Goal: Task Accomplishment & Management: Complete application form

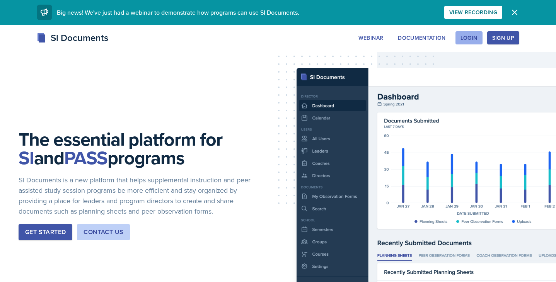
click at [467, 39] on div "Login" at bounding box center [469, 38] width 17 height 6
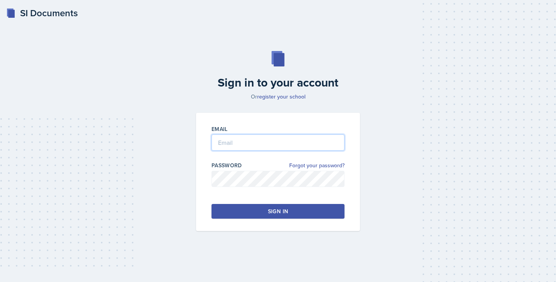
type input "[EMAIL_ADDRESS][DOMAIN_NAME]"
click at [272, 209] on div "Sign in" at bounding box center [278, 212] width 20 height 8
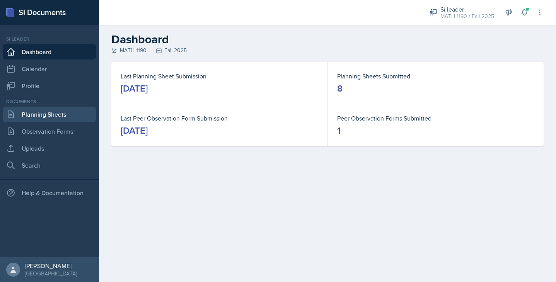
click at [57, 116] on link "Planning Sheets" at bounding box center [49, 114] width 93 height 15
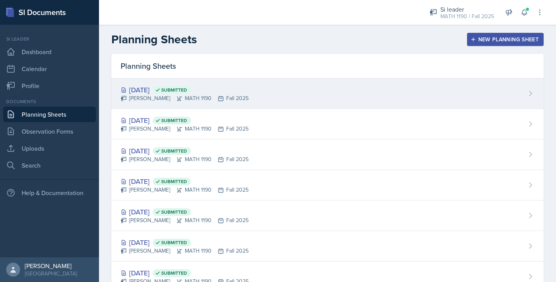
click at [307, 92] on div "[DATE] Submitted [PERSON_NAME] MATH 1190 Fall 2025" at bounding box center [327, 94] width 432 height 31
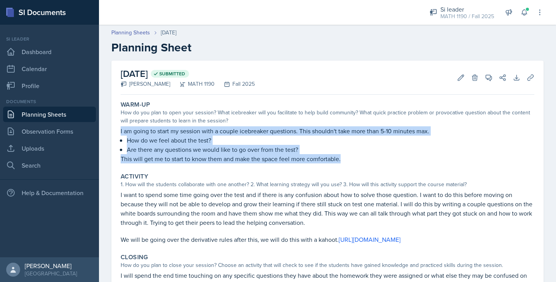
drag, startPoint x: 344, startPoint y: 161, endPoint x: 115, endPoint y: 133, distance: 230.7
click at [115, 133] on div "[DATE] Submitted [PERSON_NAME] MATH 1190 Fall 2025 Edit Delete View Comments Co…" at bounding box center [327, 209] width 432 height 296
copy div "I am going to start my session with a couple icebreaker questions. This shouldn…"
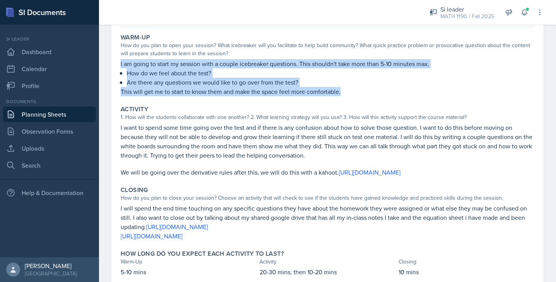
scroll to position [79, 0]
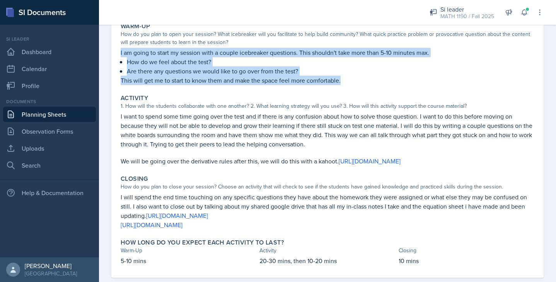
drag, startPoint x: 251, startPoint y: 170, endPoint x: 114, endPoint y: 114, distance: 148.3
click at [114, 114] on div "[DATE] Submitted [PERSON_NAME] MATH 1190 Fall 2025 Edit Delete View Comments Co…" at bounding box center [327, 130] width 432 height 296
copy div "I want to spend some time going over the test and if there is any confusion abo…"
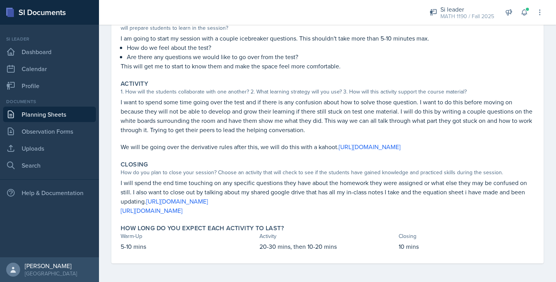
click at [308, 216] on div "Closing How do you plan to close your session? Choose an activity that will che…" at bounding box center [328, 188] width 420 height 61
drag, startPoint x: 307, startPoint y: 215, endPoint x: 104, endPoint y: 183, distance: 205.1
click at [104, 183] on div "[DATE] Submitted [PERSON_NAME] MATH 1190 Fall 2025 Edit Delete View Comments Co…" at bounding box center [327, 125] width 457 height 314
copy div "I will spend the end time touching on any specific questions they have about th…"
click at [157, 248] on p "5-10 mins" at bounding box center [189, 246] width 136 height 9
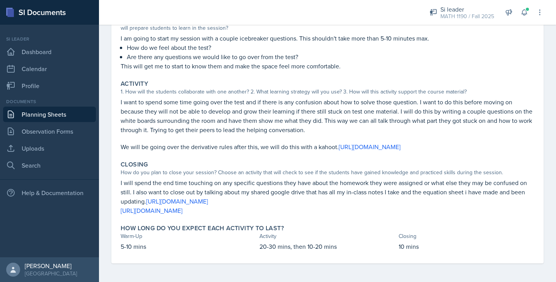
drag, startPoint x: 152, startPoint y: 248, endPoint x: 95, endPoint y: 248, distance: 57.3
click at [95, 248] on div "SI Documents Si leader Dashboard Calendar Profile Documents Planning Sheets Obs…" at bounding box center [278, 141] width 556 height 282
click at [153, 246] on p "5-10 mins" at bounding box center [189, 246] width 136 height 9
drag, startPoint x: 150, startPoint y: 246, endPoint x: 103, endPoint y: 246, distance: 47.2
click at [103, 246] on div "[DATE] Submitted [PERSON_NAME] MATH 1190 Fall 2025 Edit Delete View Comments Co…" at bounding box center [327, 125] width 457 height 314
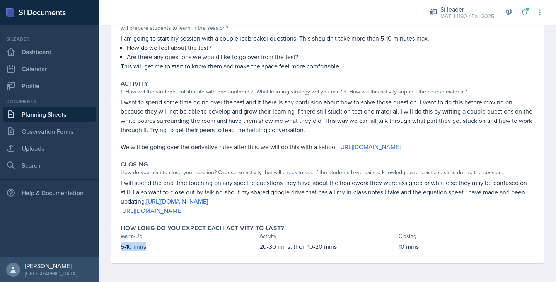
copy p "5-10 mins"
drag, startPoint x: 346, startPoint y: 246, endPoint x: 258, endPoint y: 247, distance: 87.8
click at [258, 247] on div "5-10 mins 20-30 mins, then 10-20 mins 10 mins" at bounding box center [328, 246] width 414 height 9
copy p "20-30 mins, then 10-20 mins"
drag, startPoint x: 423, startPoint y: 248, endPoint x: 378, endPoint y: 248, distance: 45.3
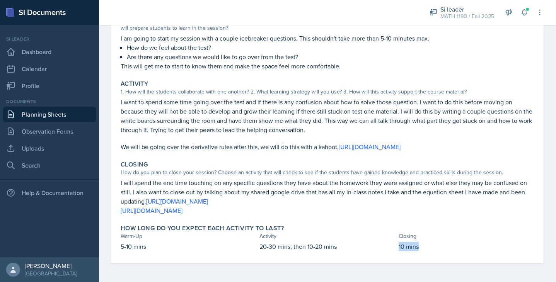
click at [378, 248] on div "5-10 mins 20-30 mins, then 10-20 mins 10 mins" at bounding box center [328, 246] width 414 height 9
copy div "10 mins"
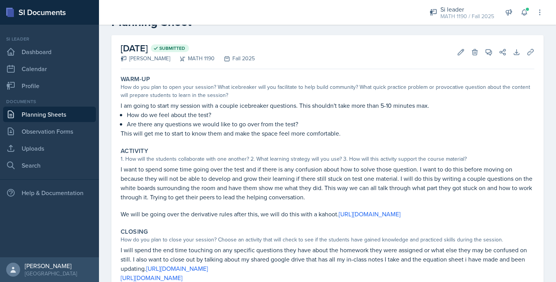
scroll to position [0, 0]
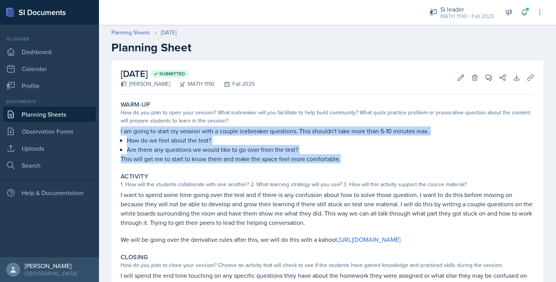
drag, startPoint x: 347, startPoint y: 161, endPoint x: 105, endPoint y: 134, distance: 244.1
click at [105, 134] on div "[DATE] Submitted [PERSON_NAME] MATH 1190 Fall 2025 Edit Delete View Comments Co…" at bounding box center [327, 218] width 457 height 314
copy div "I am going to start my session with a couple icebreaker questions. This shouldn…"
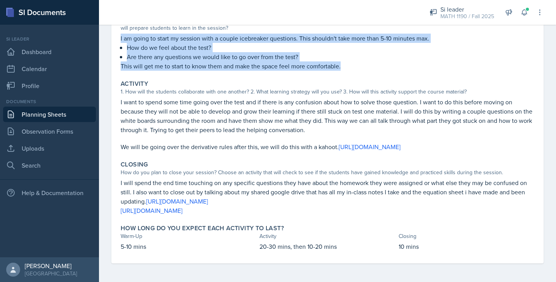
drag, startPoint x: 306, startPoint y: 211, endPoint x: 107, endPoint y: 186, distance: 200.8
click at [107, 186] on div "[DATE] Submitted [PERSON_NAME] MATH 1190 Fall 2025 Edit Delete View Comments Co…" at bounding box center [327, 125] width 457 height 314
copy div "I will spend the end time touching on any specific questions they have about th…"
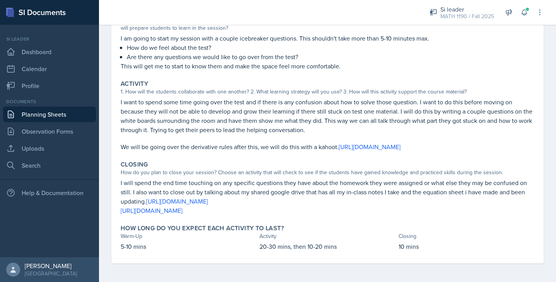
click at [187, 115] on p "I want to spend some time going over the test and if there is any confusion abo…" at bounding box center [328, 115] width 414 height 37
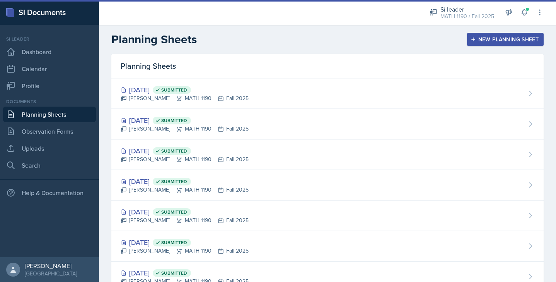
click at [497, 40] on div "New Planning Sheet" at bounding box center [505, 39] width 67 height 6
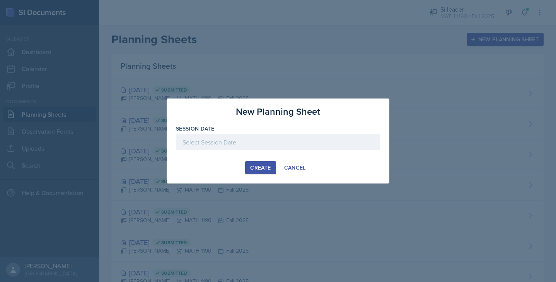
click at [262, 136] on div at bounding box center [278, 142] width 204 height 16
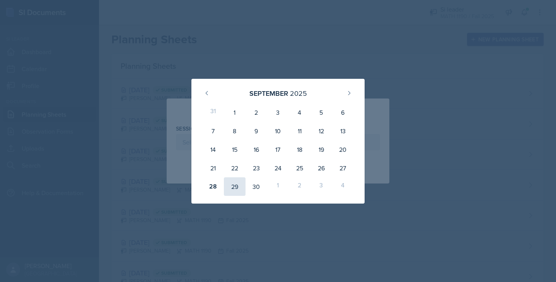
click at [235, 190] on div "29" at bounding box center [235, 187] width 22 height 19
type input "[DATE]"
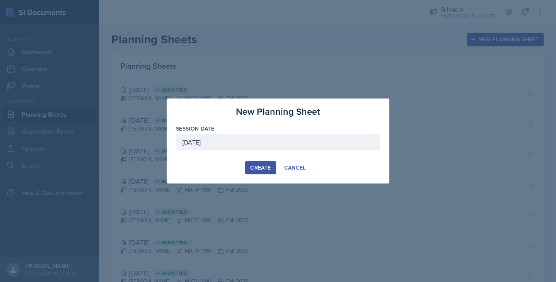
click at [259, 169] on div "Create" at bounding box center [260, 168] width 21 height 6
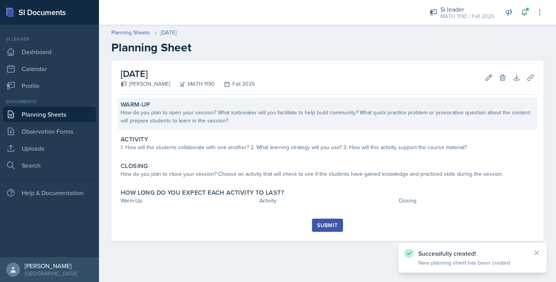
click at [238, 110] on div "How do you plan to open your session? What icebreaker will you facilitate to he…" at bounding box center [328, 117] width 414 height 16
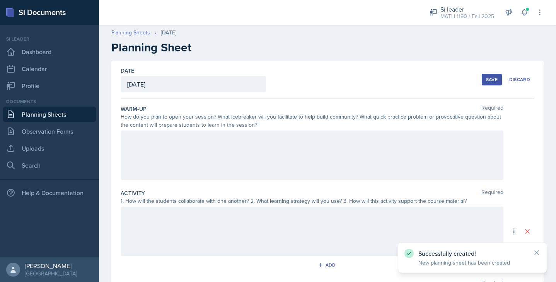
click at [224, 135] on div at bounding box center [312, 156] width 383 height 50
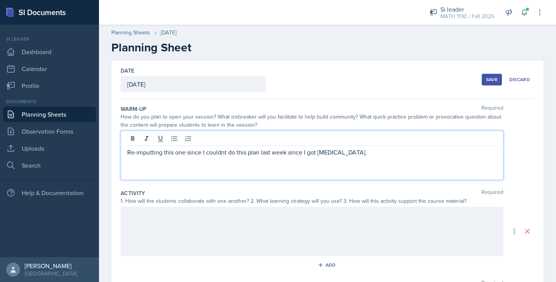
click at [148, 154] on p "Re-imputting this one since I couldnt do this plan last week since I got [MEDIC…" at bounding box center [312, 152] width 370 height 9
click at [127, 154] on p "inputting this one since I couldnt do this plan last week since I got [MEDICAL_…" at bounding box center [312, 152] width 370 height 9
click at [217, 152] on p "re-inputting this one since I couldnt do this plan last week since I got [MEDIC…" at bounding box center [312, 152] width 370 height 9
click at [137, 162] on p at bounding box center [312, 161] width 370 height 9
click at [130, 167] on p at bounding box center [312, 170] width 370 height 9
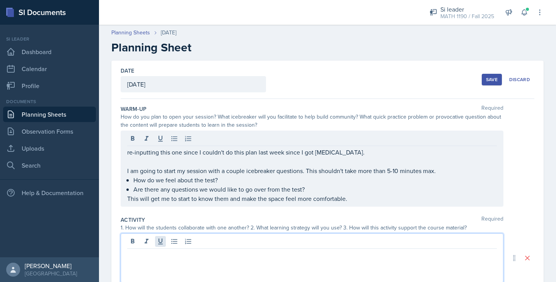
click at [162, 243] on div at bounding box center [312, 259] width 383 height 50
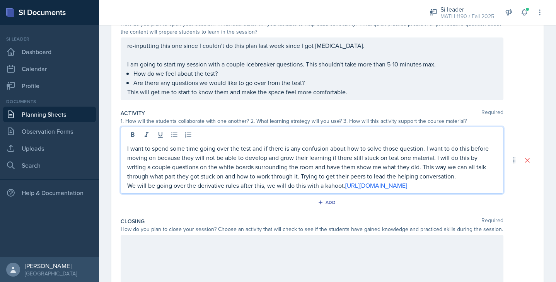
scroll to position [93, 0]
click at [314, 11] on div at bounding box center [257, 12] width 304 height 25
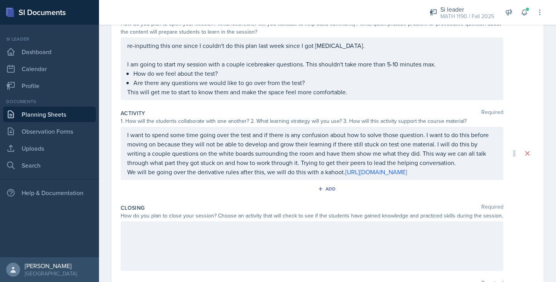
click at [258, 100] on div "re-inputting this one since I couldn't do this plan last week since I got [MEDI…" at bounding box center [312, 69] width 383 height 63
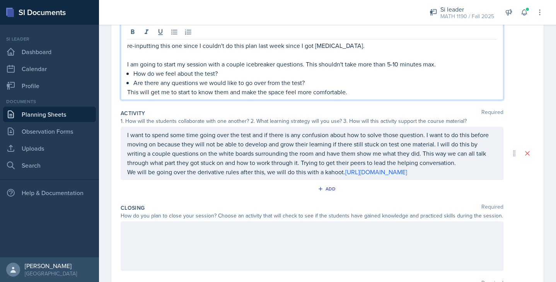
click at [148, 242] on div at bounding box center [312, 247] width 383 height 50
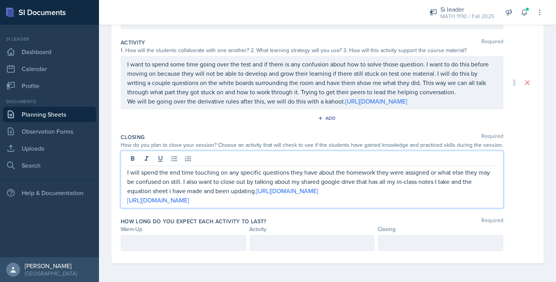
click at [174, 245] on p at bounding box center [183, 243] width 113 height 9
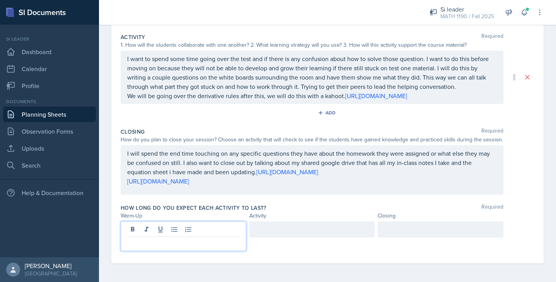
click at [153, 246] on p at bounding box center [183, 243] width 113 height 9
click at [275, 233] on div at bounding box center [313, 230] width 126 height 16
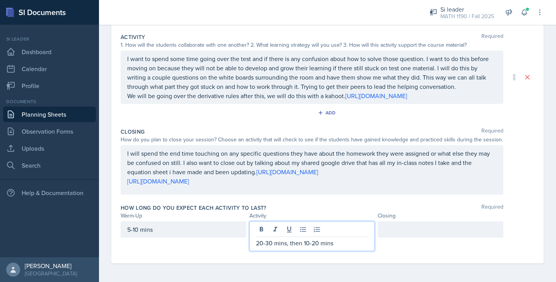
click at [422, 229] on div at bounding box center [441, 230] width 126 height 16
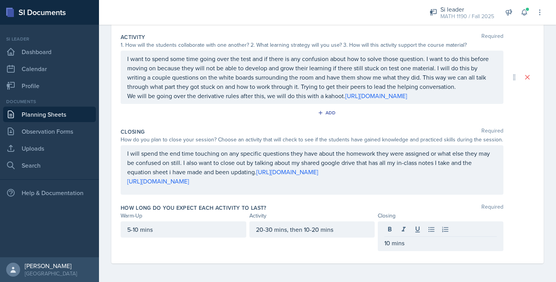
click at [295, 9] on div at bounding box center [257, 12] width 304 height 25
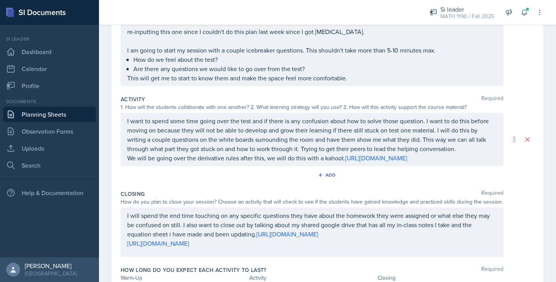
scroll to position [0, 0]
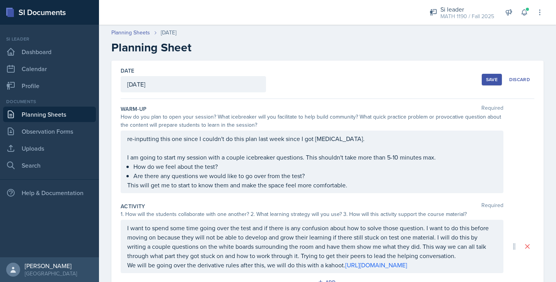
click at [492, 78] on div "Save" at bounding box center [492, 80] width 12 height 6
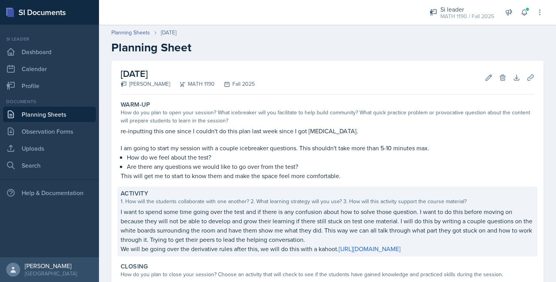
scroll to position [134, 0]
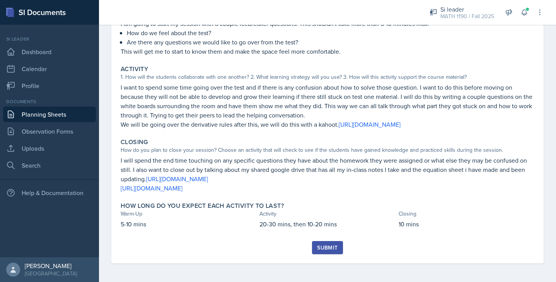
click at [327, 252] on button "Submit" at bounding box center [327, 247] width 31 height 13
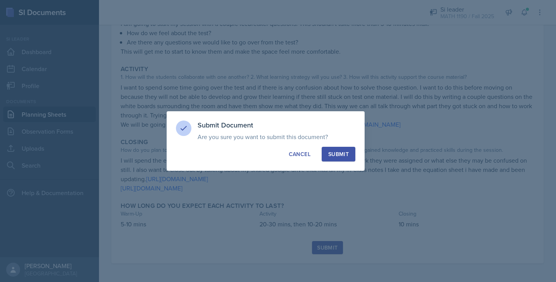
click at [340, 155] on div "Submit" at bounding box center [338, 154] width 21 height 8
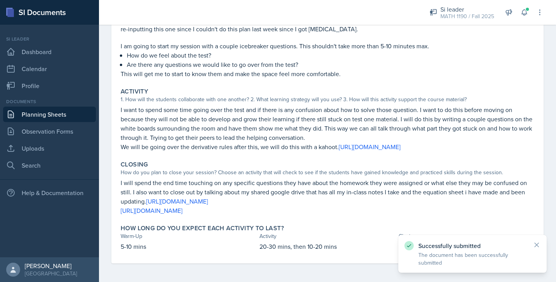
scroll to position [111, 0]
click at [67, 115] on link "Planning Sheets" at bounding box center [49, 114] width 93 height 15
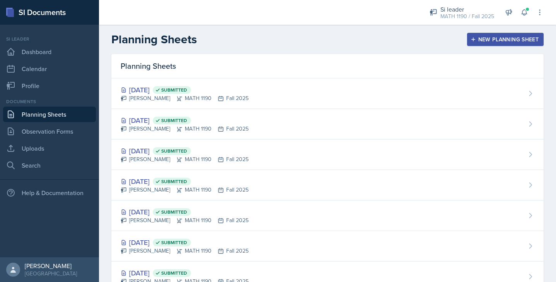
click at [487, 39] on div "New Planning Sheet" at bounding box center [505, 39] width 67 height 6
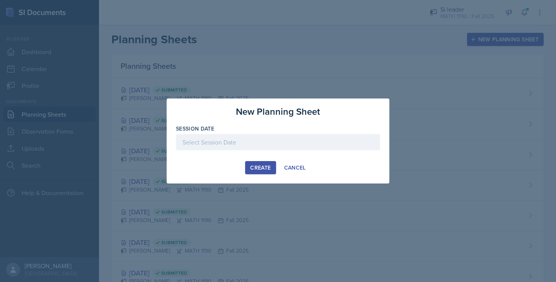
click at [268, 141] on div at bounding box center [278, 142] width 204 height 16
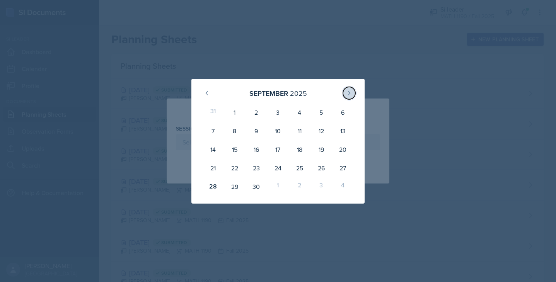
click at [349, 95] on icon at bounding box center [349, 93] width 6 height 6
click at [296, 111] on div "2" at bounding box center [300, 112] width 22 height 19
type input "[DATE]"
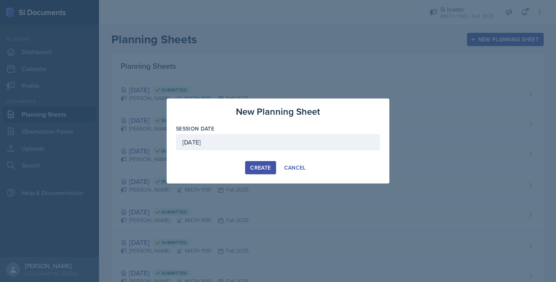
click at [254, 167] on div "Create" at bounding box center [260, 168] width 21 height 6
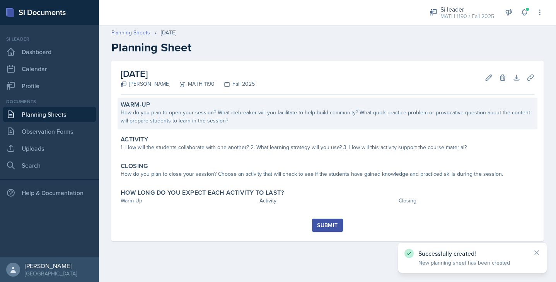
click at [218, 118] on div "How do you plan to open your session? What icebreaker will you facilitate to he…" at bounding box center [328, 117] width 414 height 16
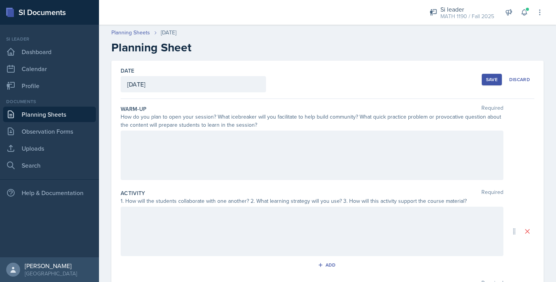
click at [144, 149] on div at bounding box center [312, 156] width 383 height 50
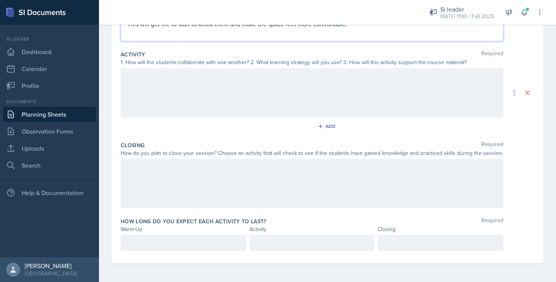
click at [208, 187] on div at bounding box center [312, 184] width 383 height 50
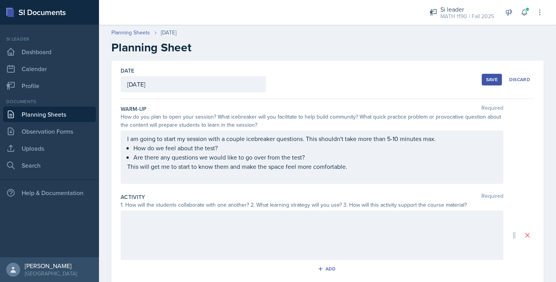
click at [152, 224] on div at bounding box center [312, 236] width 383 height 50
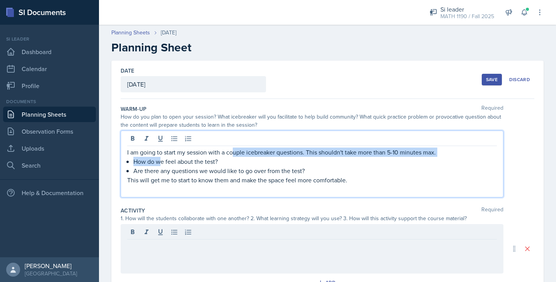
drag, startPoint x: 233, startPoint y: 150, endPoint x: 159, endPoint y: 159, distance: 74.8
click at [159, 159] on p "How do we feel about the test?" at bounding box center [315, 161] width 364 height 9
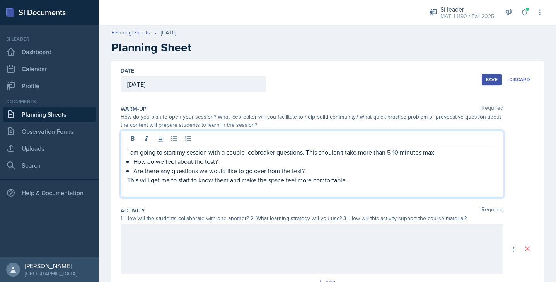
click at [203, 162] on p "How do we feel about the test?" at bounding box center [315, 161] width 364 height 9
drag, startPoint x: 220, startPoint y: 162, endPoint x: 142, endPoint y: 162, distance: 78.9
click at [142, 162] on p "How do we feel about the test?" at bounding box center [315, 161] width 364 height 9
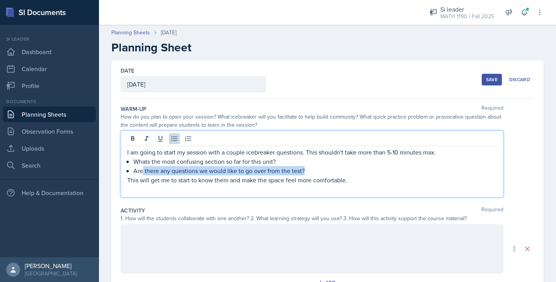
drag, startPoint x: 309, startPoint y: 171, endPoint x: 142, endPoint y: 171, distance: 166.7
click at [142, 171] on p "Are there any questions we would like to go over from the test?" at bounding box center [315, 170] width 364 height 9
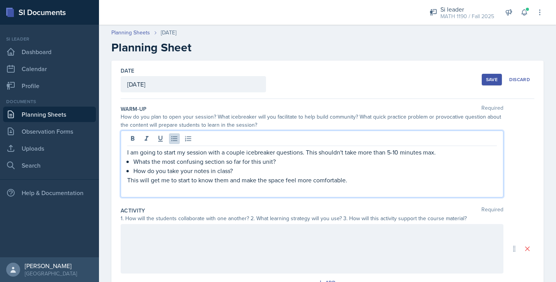
click at [157, 240] on div at bounding box center [312, 249] width 383 height 50
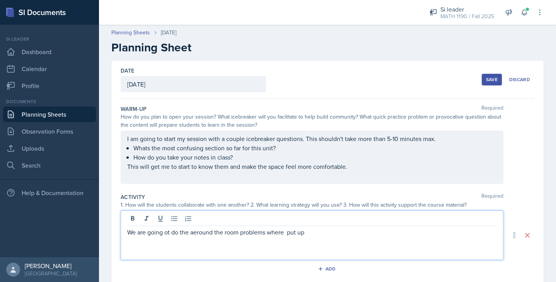
click at [199, 234] on p "We are going ot do the aeround the room problems where put up" at bounding box center [312, 232] width 370 height 9
click at [312, 234] on p "We are going ot do the around the room problems where put up" at bounding box center [312, 232] width 370 height 9
click at [284, 232] on p "We are going ot do the around the room problems where put up" at bounding box center [312, 232] width 370 height 9
click at [336, 230] on p "We are going ot do the around the room problems where I put up" at bounding box center [312, 232] width 370 height 9
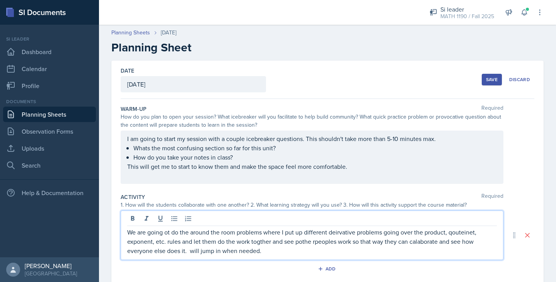
click at [302, 244] on p "We are going ot do the around the room problems where I put up different deirva…" at bounding box center [312, 242] width 370 height 28
click at [315, 241] on p "We are going ot do the around the room problems where I put up different deirva…" at bounding box center [312, 242] width 370 height 28
click at [338, 234] on p "We are going ot do the around the room problems where I put up different deirva…" at bounding box center [312, 242] width 370 height 28
click at [459, 232] on p "We are going ot do the around the room problems where I put up different deriva…" at bounding box center [312, 242] width 370 height 28
click at [417, 244] on p "We are going ot do the around the room problems where I put up different deriva…" at bounding box center [312, 242] width 370 height 28
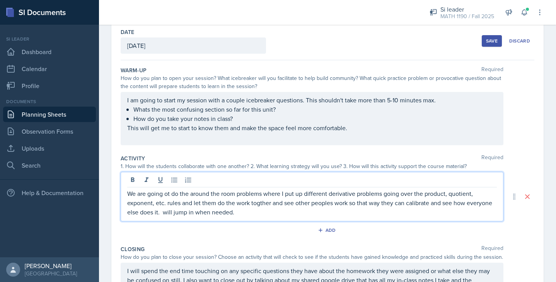
scroll to position [40, 0]
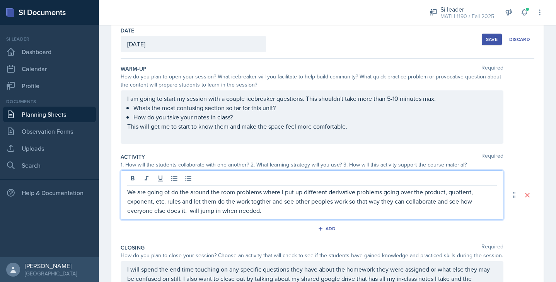
click at [257, 205] on p "We are going ot do the around the room problems where I put up different deriva…" at bounding box center [312, 202] width 370 height 28
click at [267, 211] on p "We are going ot do the around the room problems where I put up different deriva…" at bounding box center [312, 202] width 370 height 28
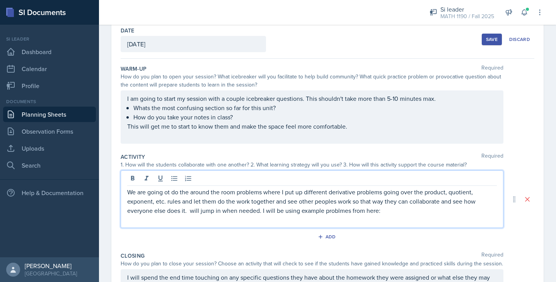
click at [342, 210] on p "We are going ot do the around the room problems where I put up different deriva…" at bounding box center [312, 202] width 370 height 28
click at [152, 220] on p at bounding box center [312, 219] width 370 height 9
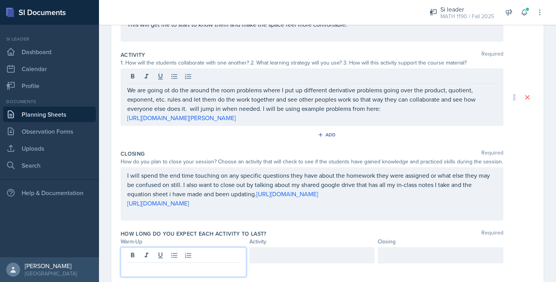
click at [189, 265] on p at bounding box center [183, 269] width 113 height 9
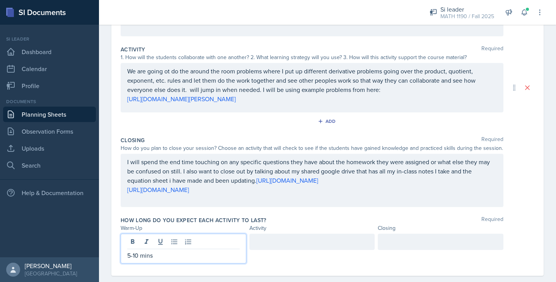
click at [262, 245] on div at bounding box center [313, 242] width 126 height 16
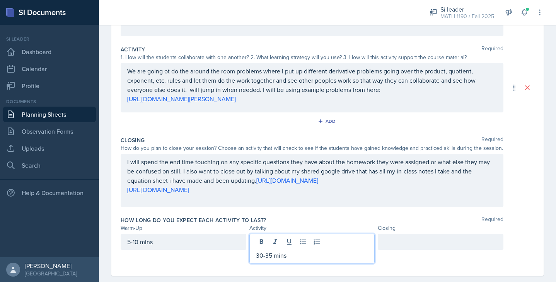
click at [412, 243] on div at bounding box center [441, 242] width 126 height 16
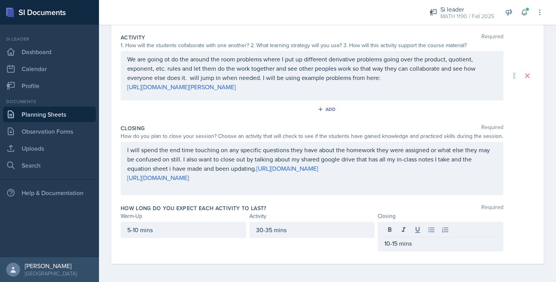
click at [357, 209] on div "How long do you expect each activity to last? Required" at bounding box center [328, 209] width 414 height 8
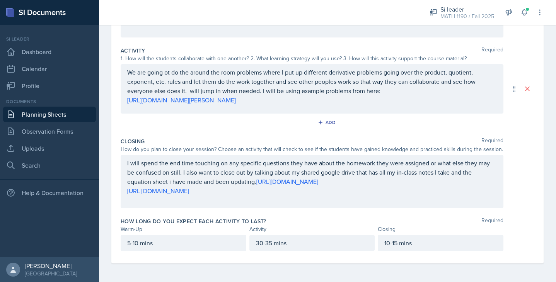
scroll to position [0, 0]
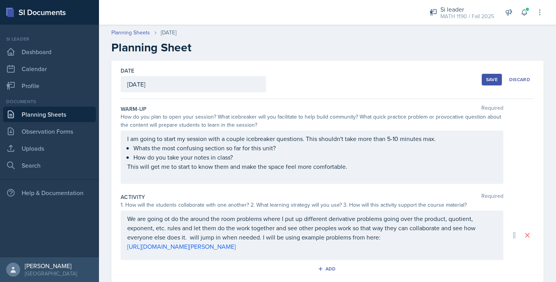
click at [495, 77] on div "Save" at bounding box center [492, 80] width 12 height 6
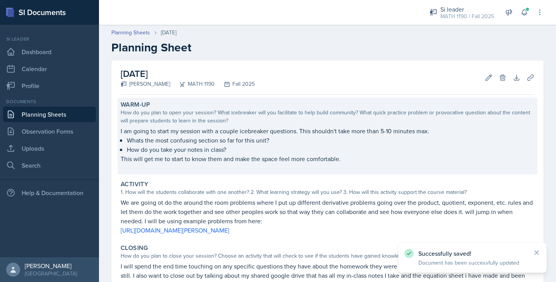
scroll to position [114, 0]
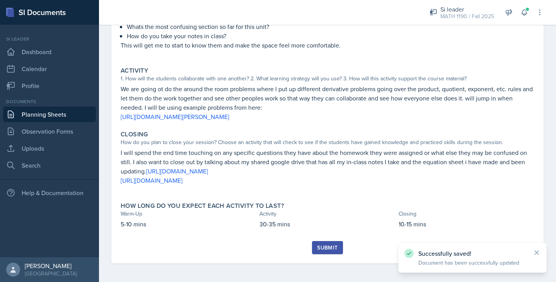
click at [323, 251] on div "Submit" at bounding box center [327, 248] width 21 height 6
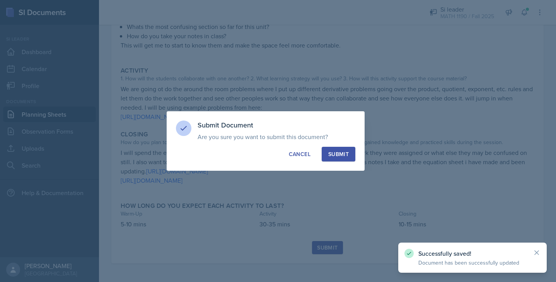
click at [340, 149] on button "Submit" at bounding box center [339, 154] width 34 height 15
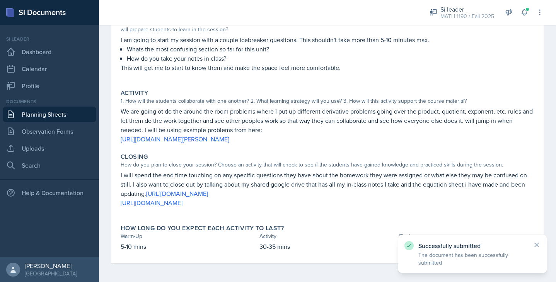
scroll to position [0, 0]
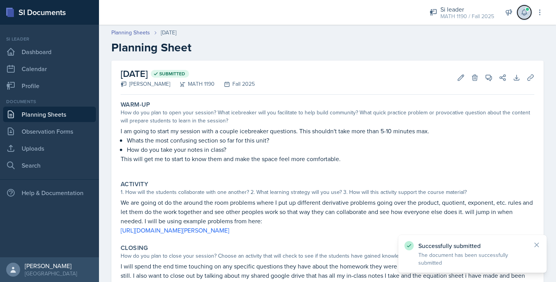
click at [523, 15] on icon at bounding box center [525, 13] width 8 height 8
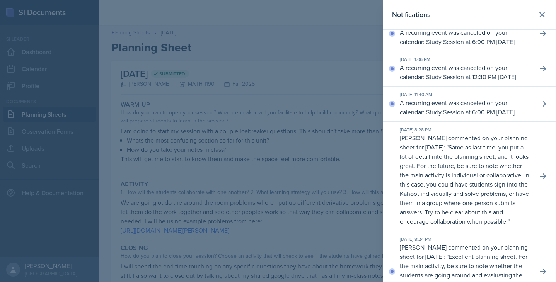
scroll to position [14, 0]
click at [320, 167] on div at bounding box center [278, 141] width 556 height 282
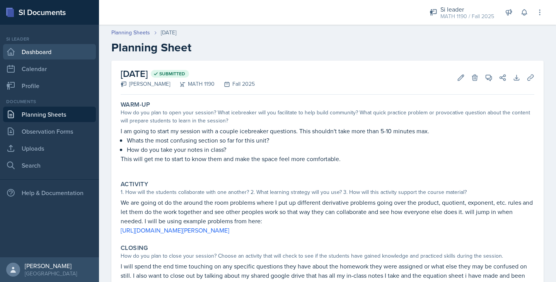
click at [58, 56] on link "Dashboard" at bounding box center [49, 51] width 93 height 15
